Goal: Transaction & Acquisition: Purchase product/service

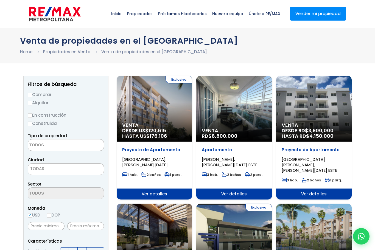
select select
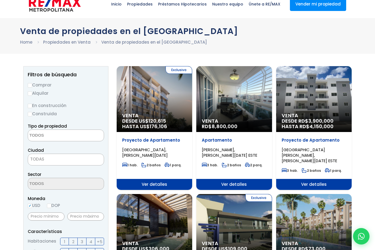
click at [165, 106] on div "Exclusiva Venta DESDE US$ 120,615 HASTA US$ 176,106" at bounding box center [155, 99] width 76 height 66
click at [169, 91] on div "Exclusiva Venta DESDE US$ 120,615 HASTA US$ 176,106" at bounding box center [155, 99] width 76 height 66
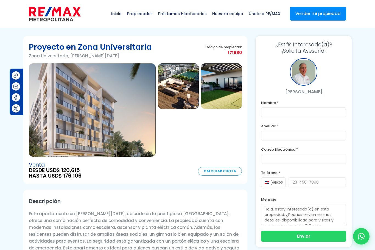
click at [135, 136] on img at bounding box center [92, 109] width 127 height 93
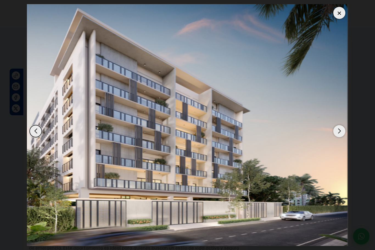
click at [337, 137] on img "1 / 3" at bounding box center [187, 125] width 321 height 242
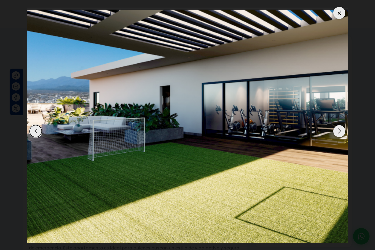
click at [343, 132] on div "Next slide" at bounding box center [340, 131] width 12 height 12
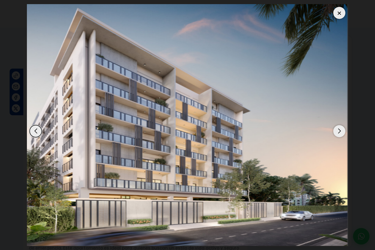
click at [341, 133] on div "Next slide" at bounding box center [340, 131] width 12 height 12
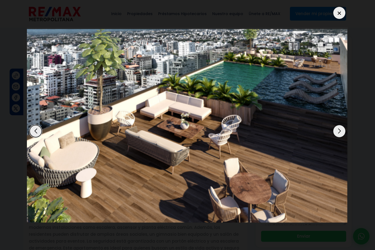
click at [339, 133] on div "Next slide" at bounding box center [340, 131] width 12 height 12
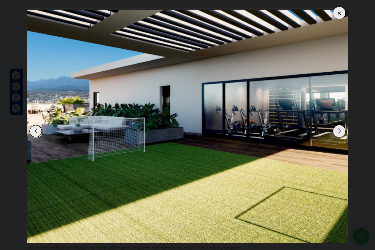
click at [344, 133] on div "Next slide" at bounding box center [340, 131] width 12 height 12
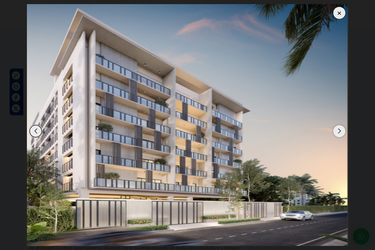
click at [341, 133] on div "Next slide" at bounding box center [340, 131] width 12 height 12
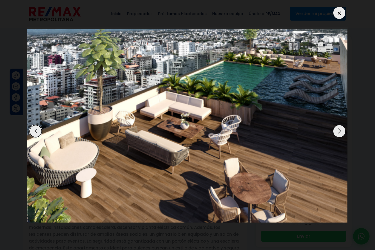
click at [342, 131] on div "Next slide" at bounding box center [340, 131] width 12 height 12
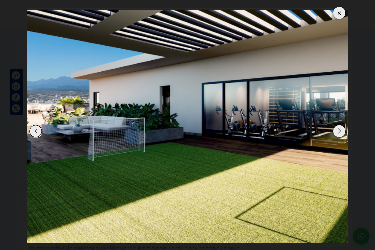
click at [337, 13] on div at bounding box center [340, 13] width 12 height 12
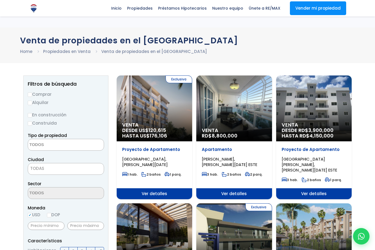
select select
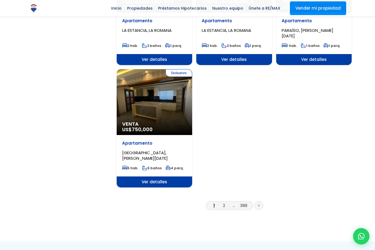
scroll to position [641, 0]
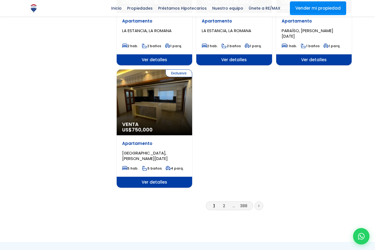
click at [225, 203] on link "2" at bounding box center [224, 206] width 2 height 6
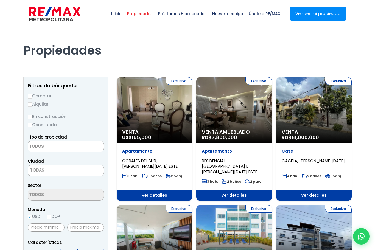
select select
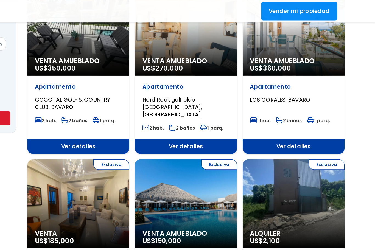
scroll to position [345, 0]
